Goal: Information Seeking & Learning: Learn about a topic

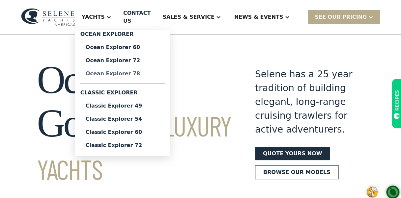
click at [120, 71] on div "Ocean Explorer 78" at bounding box center [123, 73] width 74 height 5
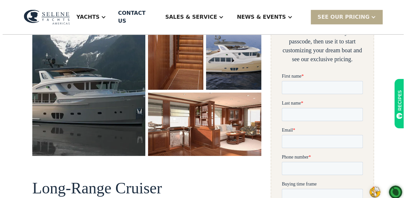
scroll to position [165, 0]
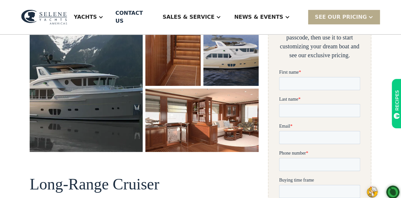
click at [91, 76] on img "open lightbox" at bounding box center [86, 58] width 113 height 187
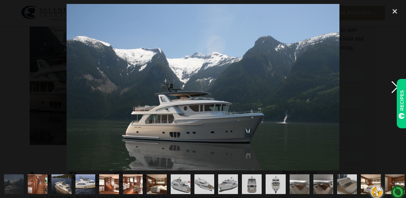
click at [393, 90] on div "next image" at bounding box center [394, 87] width 22 height 167
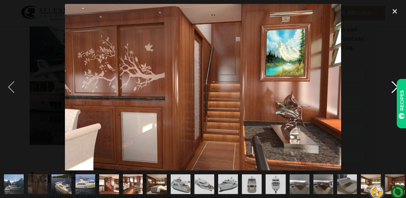
click at [393, 90] on div "next image" at bounding box center [394, 87] width 22 height 167
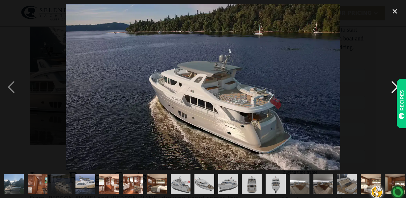
click at [393, 91] on div "next image" at bounding box center [394, 87] width 22 height 167
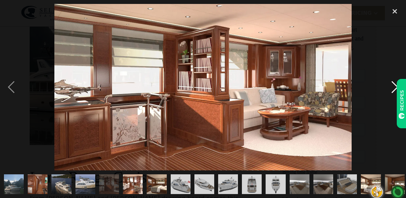
click at [392, 90] on div "next image" at bounding box center [394, 87] width 22 height 167
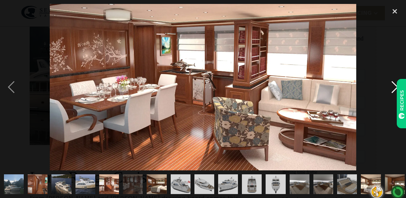
click at [392, 90] on div "next image" at bounding box center [394, 87] width 22 height 167
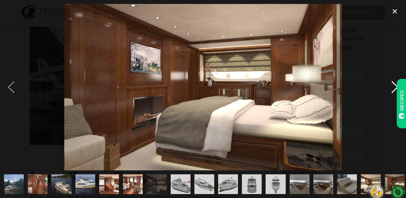
click at [391, 91] on div "next image" at bounding box center [394, 87] width 22 height 167
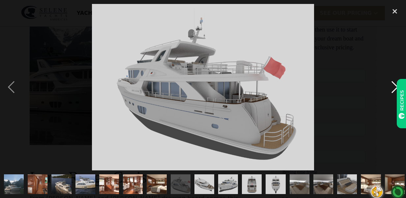
click at [391, 91] on div "next image" at bounding box center [394, 87] width 22 height 167
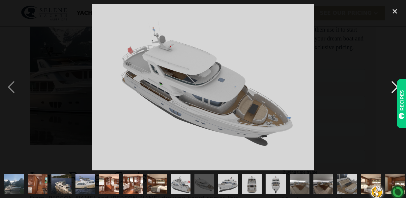
click at [391, 91] on div "next image" at bounding box center [394, 87] width 22 height 167
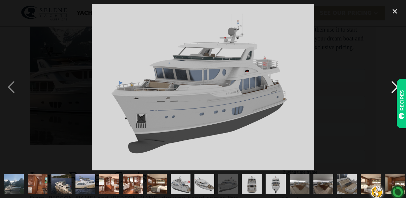
click at [391, 91] on div "next image" at bounding box center [394, 87] width 22 height 167
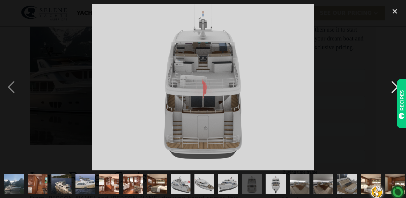
click at [391, 90] on div "next image" at bounding box center [394, 87] width 22 height 167
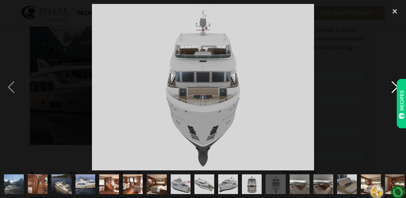
click at [391, 90] on div "next image" at bounding box center [394, 87] width 22 height 167
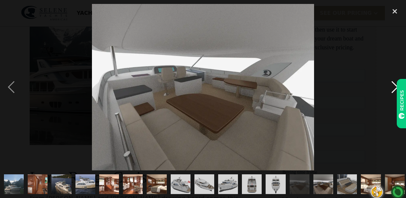
click at [394, 88] on div "next image" at bounding box center [394, 87] width 22 height 167
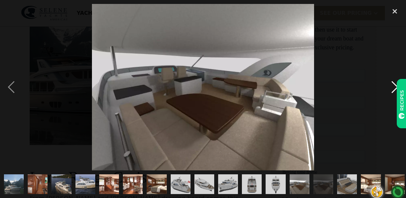
click at [392, 89] on div "next image" at bounding box center [394, 87] width 22 height 167
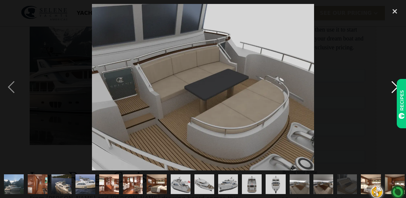
click at [394, 91] on div "next image" at bounding box center [394, 87] width 22 height 167
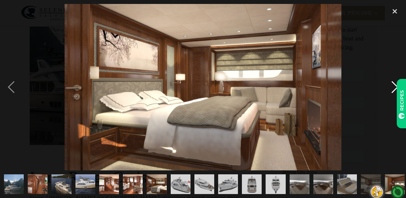
click at [394, 91] on div "next image" at bounding box center [394, 87] width 22 height 167
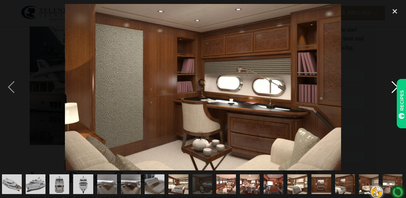
scroll to position [0, 193]
click at [393, 89] on div "next image" at bounding box center [394, 87] width 22 height 167
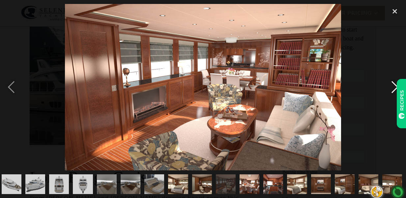
click at [391, 89] on div "next image" at bounding box center [394, 87] width 22 height 167
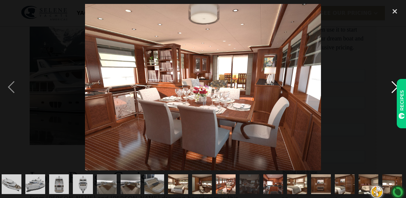
click at [390, 89] on div "next image" at bounding box center [394, 87] width 22 height 167
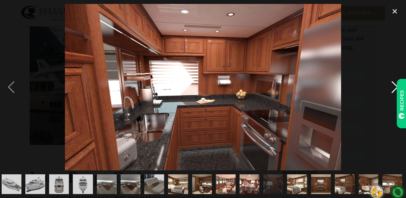
click at [390, 89] on div "next image" at bounding box center [394, 87] width 22 height 167
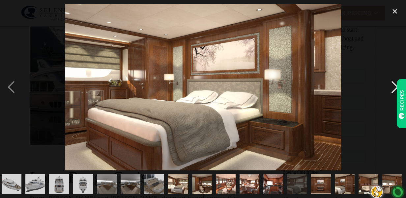
click at [393, 91] on div "next image" at bounding box center [394, 87] width 22 height 167
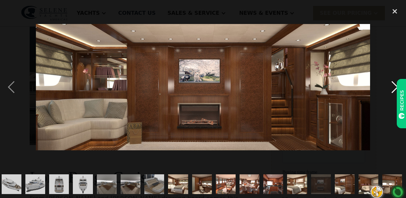
click at [392, 90] on div "next image" at bounding box center [394, 87] width 22 height 167
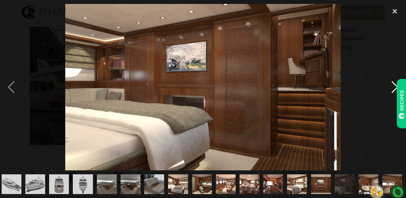
click at [392, 90] on div "next image" at bounding box center [394, 87] width 22 height 167
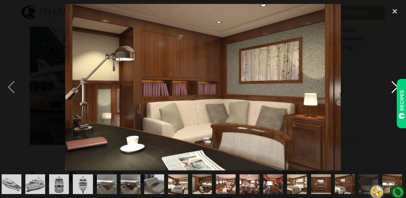
click at [393, 90] on div "next image" at bounding box center [394, 87] width 22 height 167
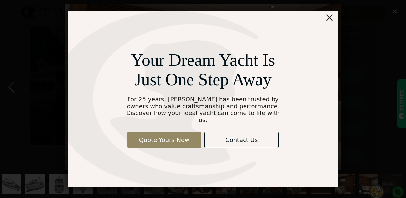
click at [330, 21] on div "×" at bounding box center [329, 17] width 10 height 13
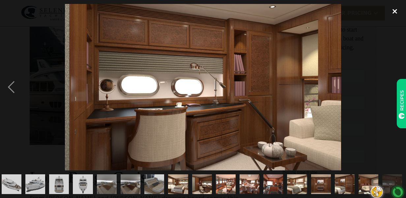
click at [396, 11] on div "close lightbox" at bounding box center [394, 11] width 22 height 14
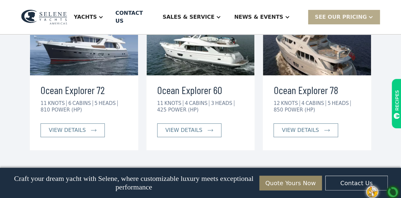
scroll to position [1273, 0]
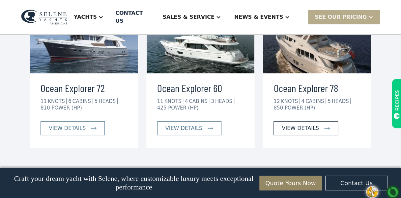
click at [296, 124] on div "view details" at bounding box center [299, 128] width 37 height 8
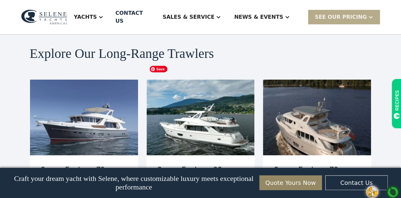
scroll to position [1217, 0]
